Goal: Task Accomplishment & Management: Use online tool/utility

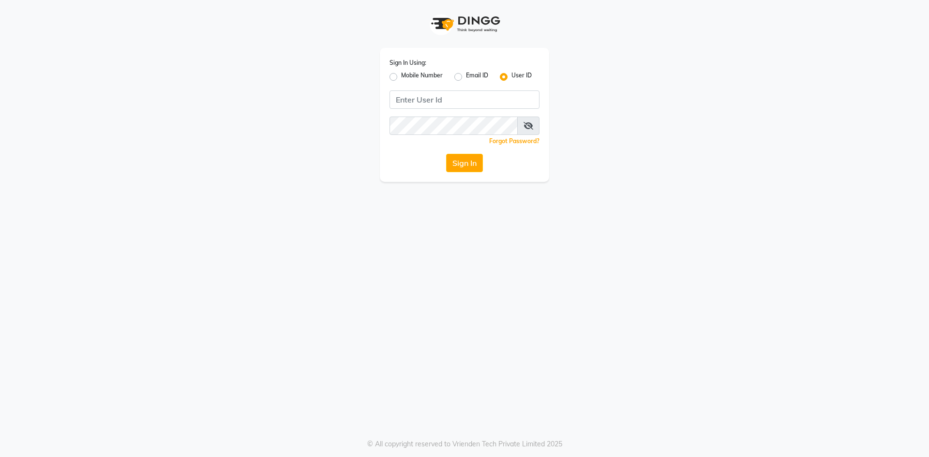
click at [401, 75] on label "Mobile Number" at bounding box center [422, 77] width 42 height 12
click at [401, 75] on input "Mobile Number" at bounding box center [404, 74] width 6 height 6
radio input "true"
radio input "false"
click at [456, 106] on input "Username" at bounding box center [481, 99] width 118 height 18
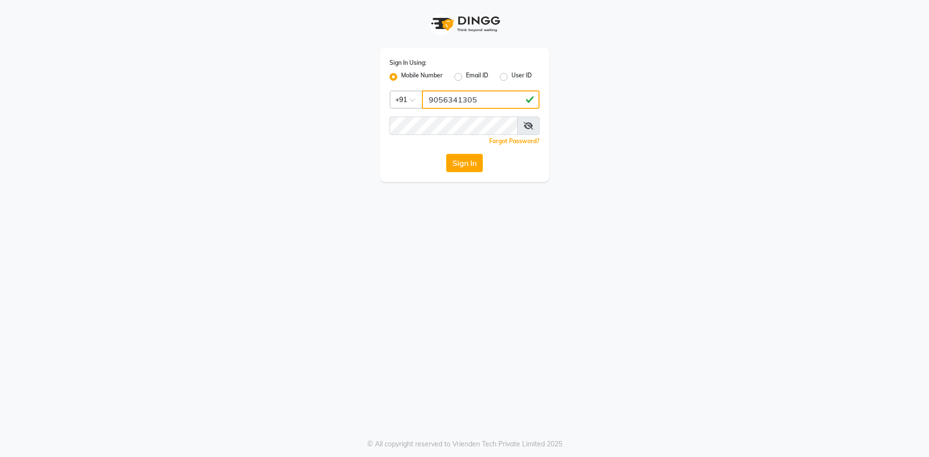
type input "9056341305"
click at [466, 161] on button "Sign In" at bounding box center [464, 163] width 37 height 18
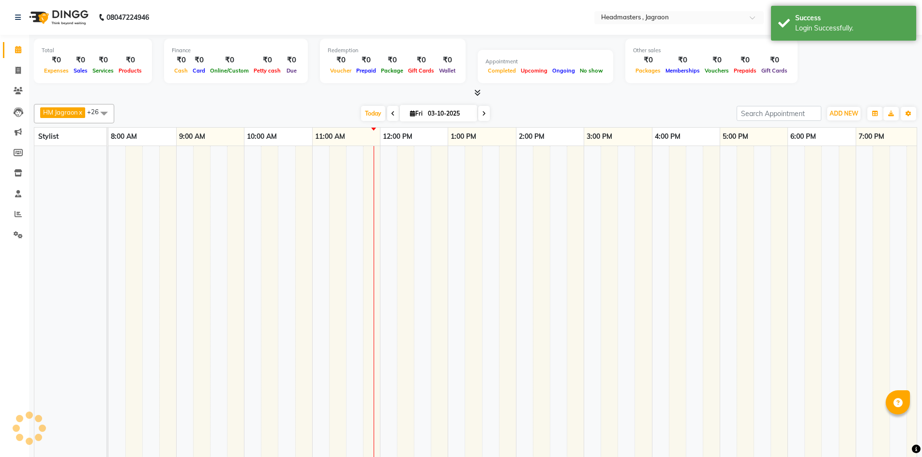
select select "en"
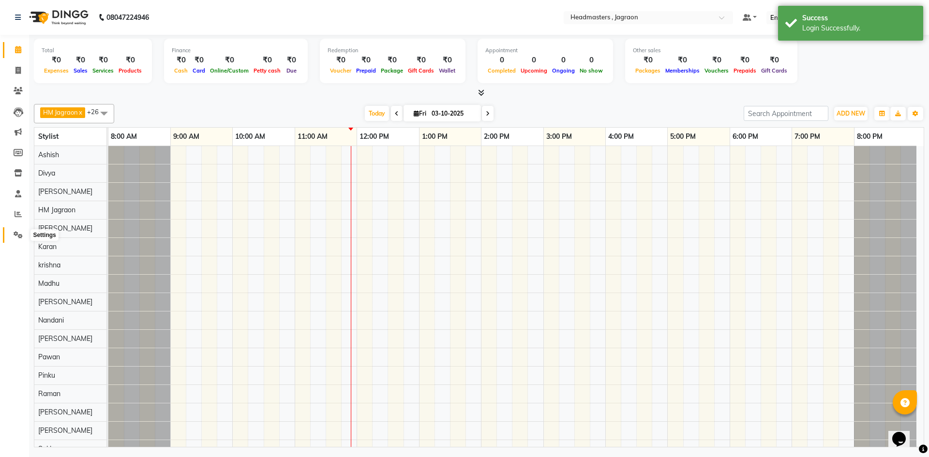
click at [18, 235] on icon at bounding box center [18, 234] width 9 height 7
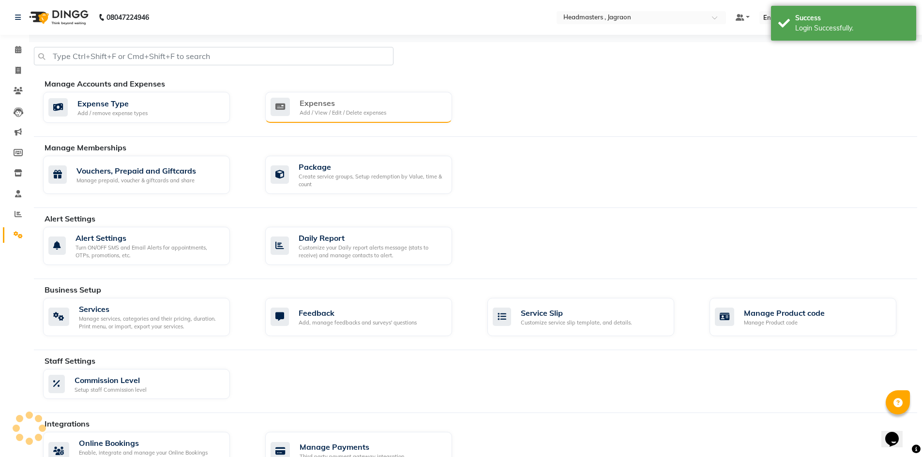
click at [359, 100] on div "Expenses" at bounding box center [342, 103] width 87 height 12
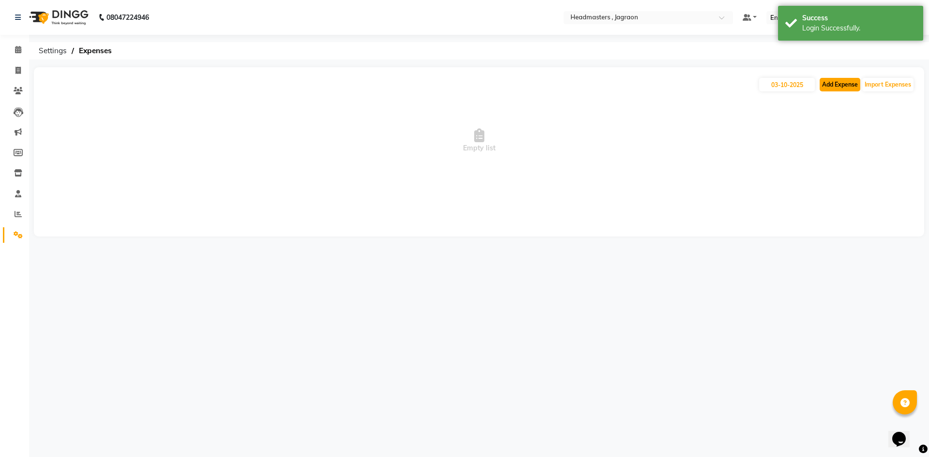
click at [846, 81] on button "Add Expense" at bounding box center [839, 85] width 41 height 14
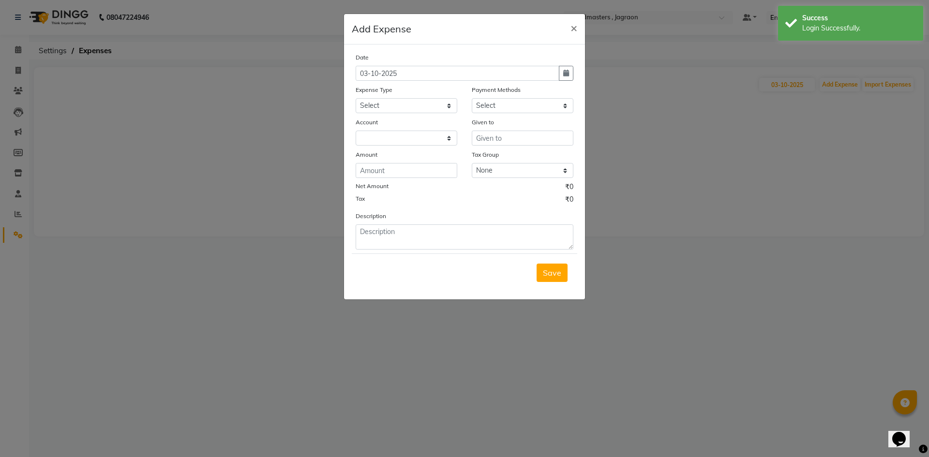
select select "6001"
click at [435, 105] on select "Select Advance Salary Bank charges Car maintenance Cash transfer to bank Cash t…" at bounding box center [407, 105] width 102 height 15
select select "17179"
click at [356, 98] on select "Select Advance Salary Bank charges Car maintenance Cash transfer to bank Cash t…" at bounding box center [407, 105] width 102 height 15
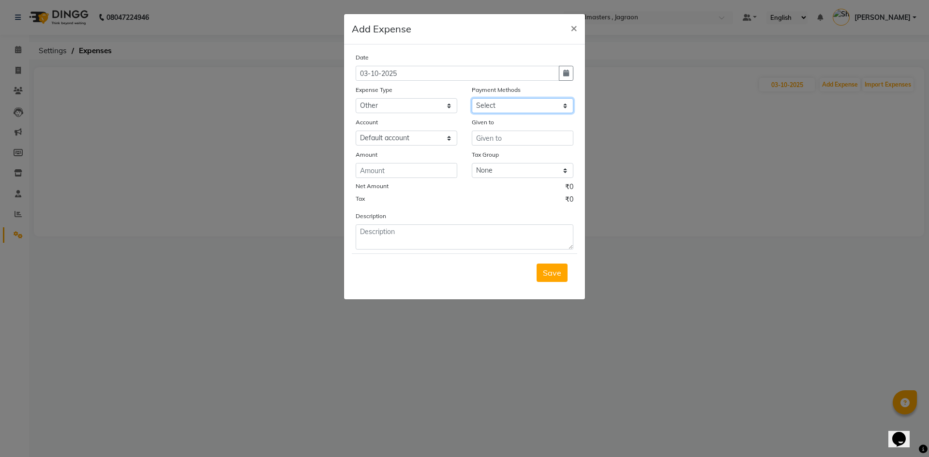
click at [490, 110] on select "Select UPI CARD Complimentary Voucher Wallet Package Prepaid Cash" at bounding box center [523, 105] width 102 height 15
select select "116"
click at [472, 98] on select "Select UPI CARD Complimentary Voucher Wallet Package Prepaid Cash" at bounding box center [523, 105] width 102 height 15
click at [521, 138] on input "text" at bounding box center [523, 138] width 102 height 15
type input "food boy"
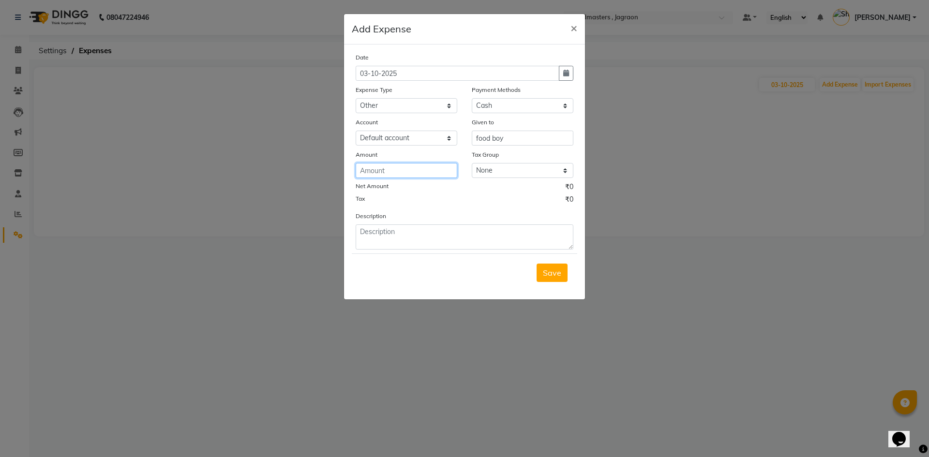
click at [432, 167] on input "number" at bounding box center [407, 170] width 102 height 15
type input "30"
click at [551, 274] on span "Save" at bounding box center [552, 273] width 18 height 10
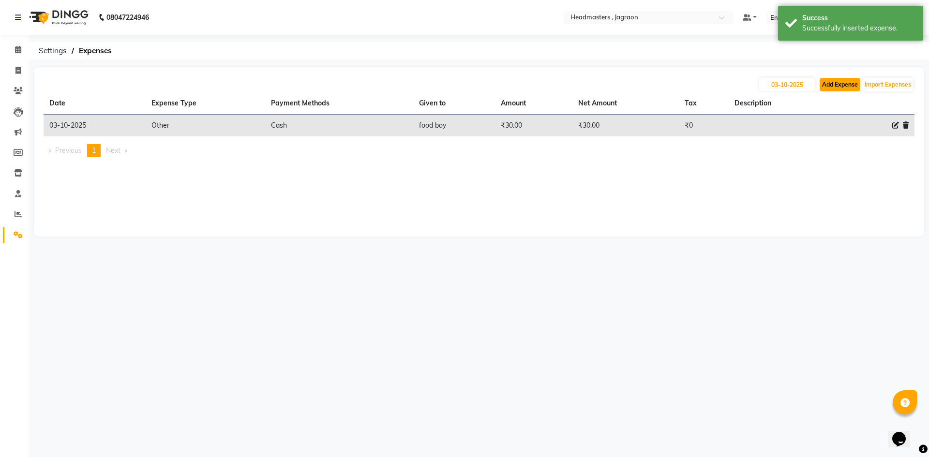
click at [846, 84] on button "Add Expense" at bounding box center [839, 85] width 41 height 14
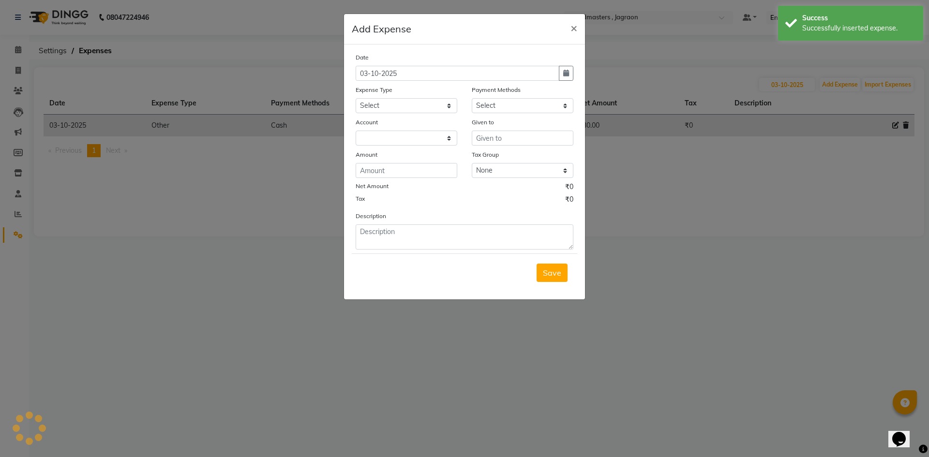
select select "6001"
click at [577, 28] on span "×" at bounding box center [573, 27] width 7 height 15
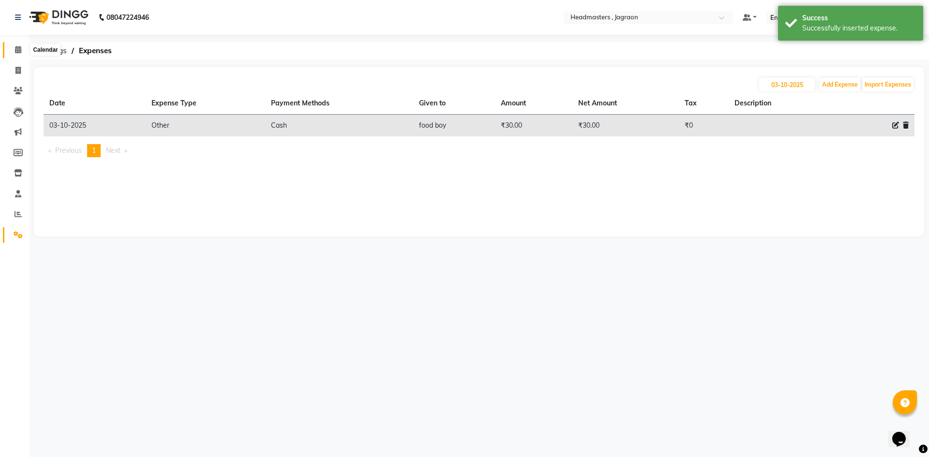
click at [10, 46] on span at bounding box center [18, 50] width 17 height 11
